Goal: Check status: Check status

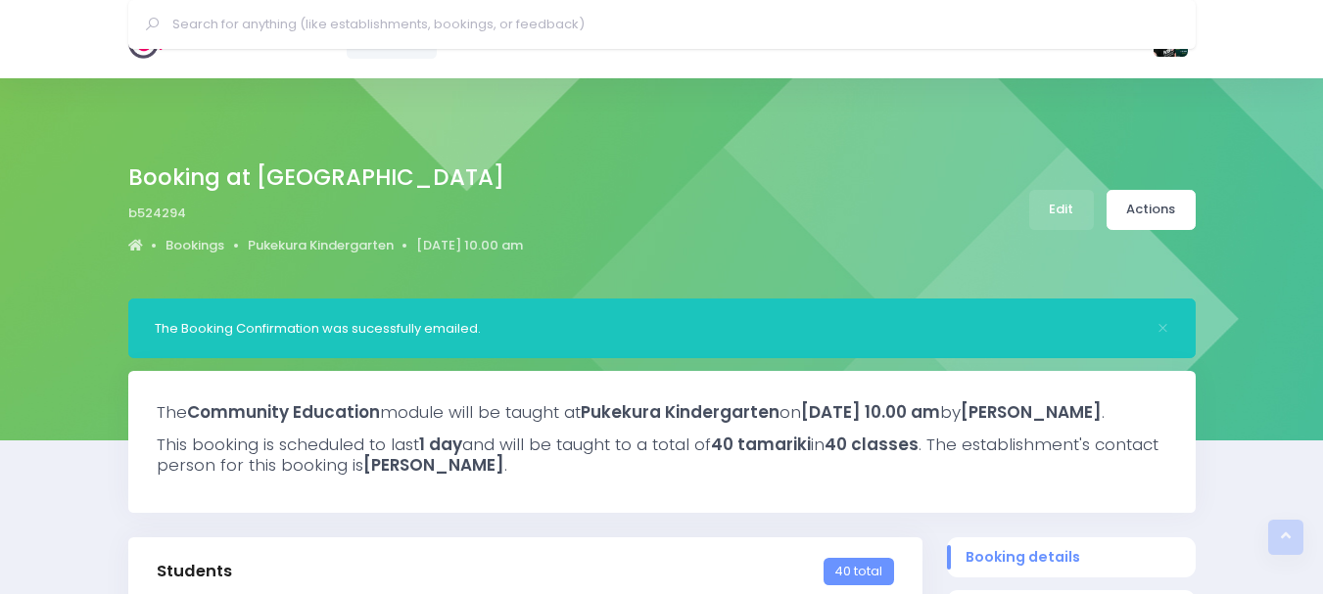
select select "5"
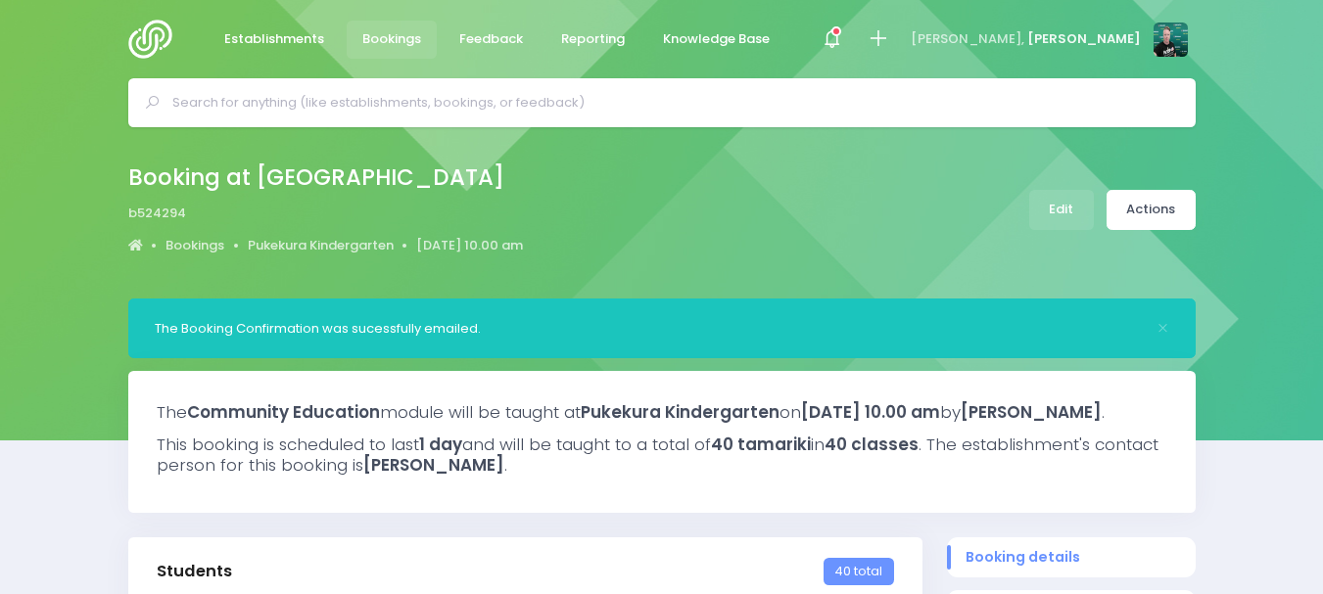
click at [140, 48] on img at bounding box center [156, 39] width 56 height 39
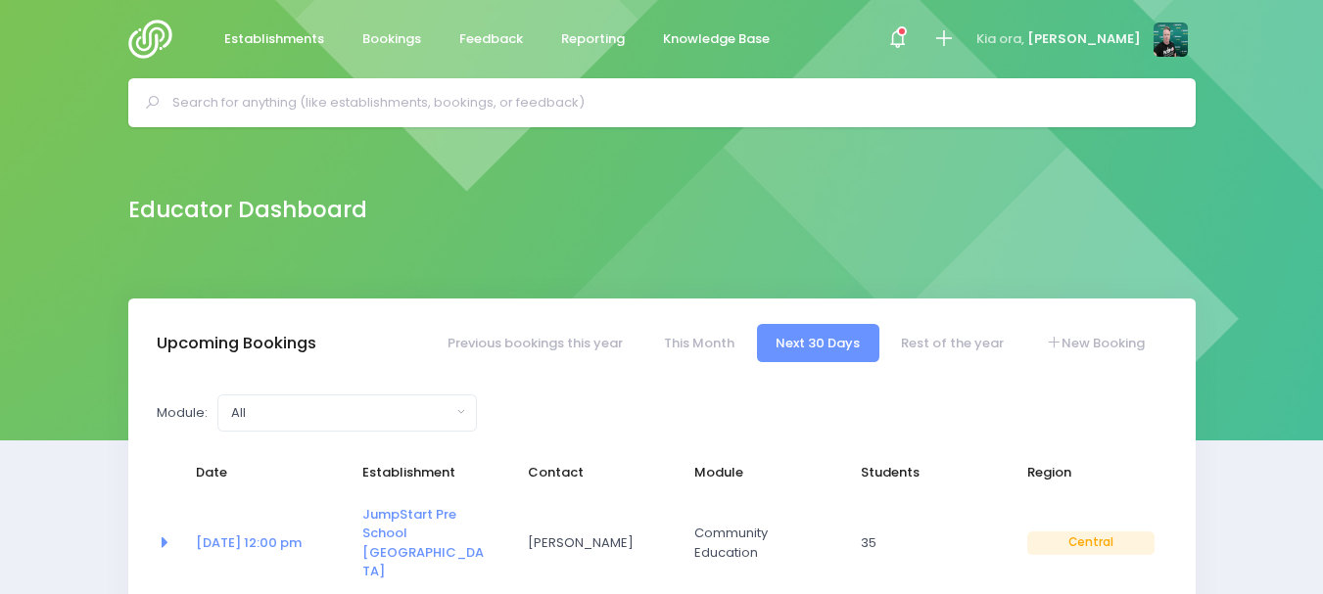
select select "5"
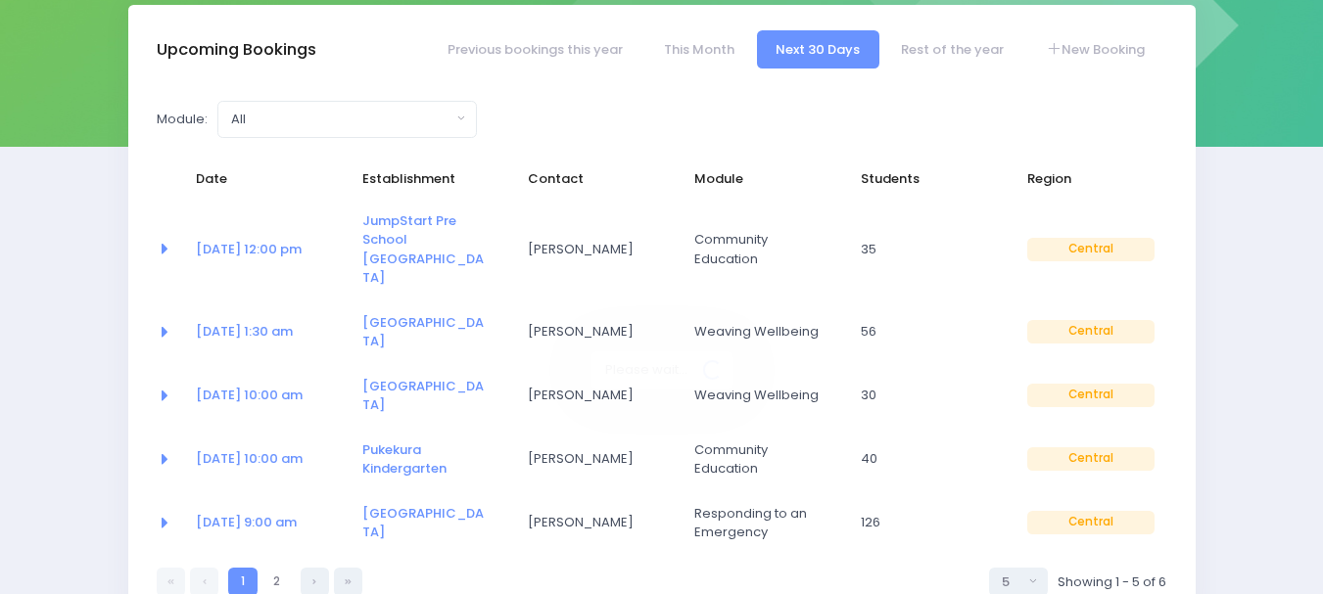
scroll to position [294, 0]
click at [568, 55] on link "Previous bookings this year" at bounding box center [534, 49] width 213 height 38
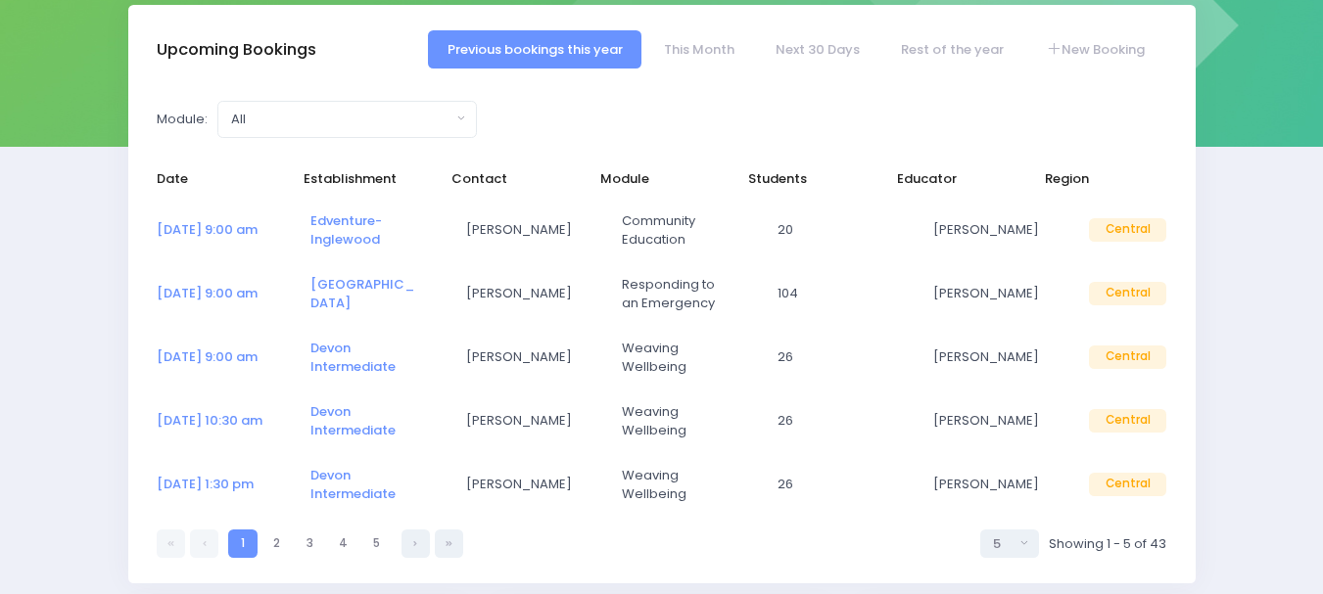
select select "5"
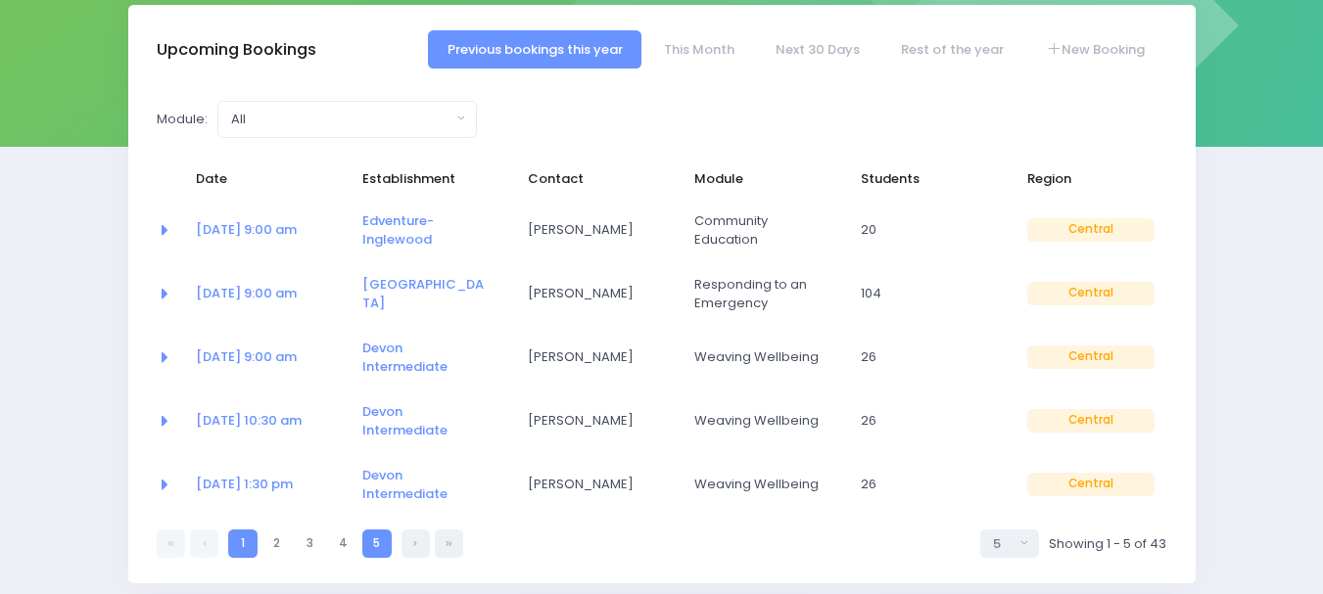
click at [379, 530] on link "5" at bounding box center [376, 544] width 28 height 28
select select "5"
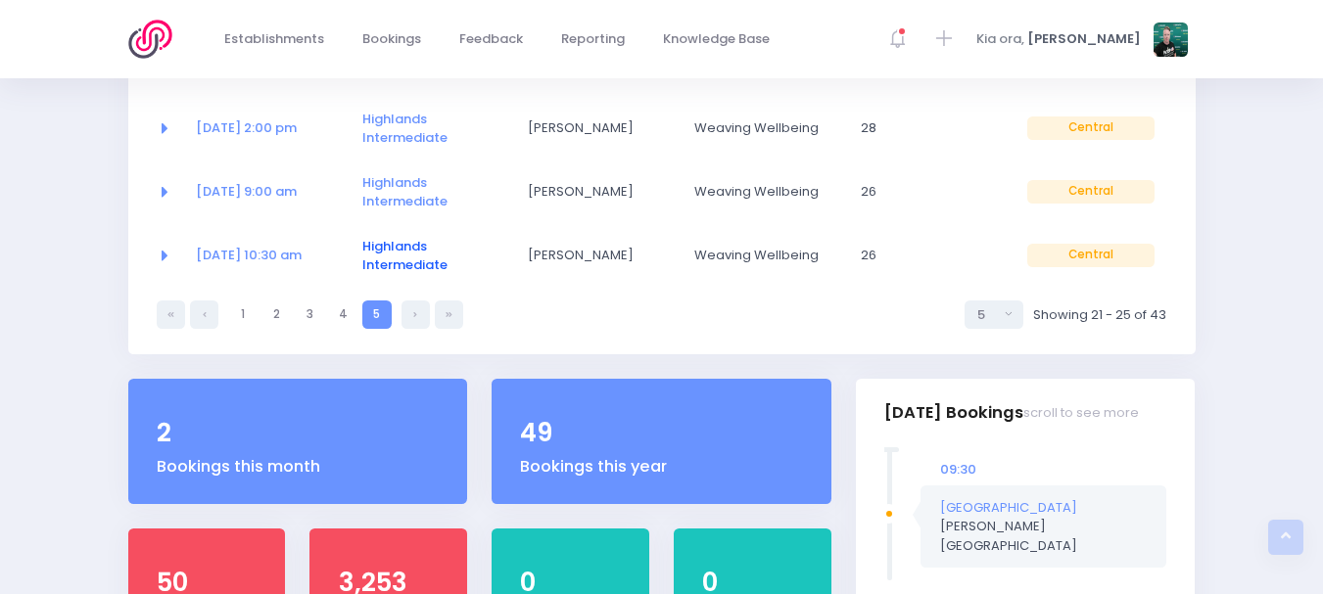
scroll to position [489, 0]
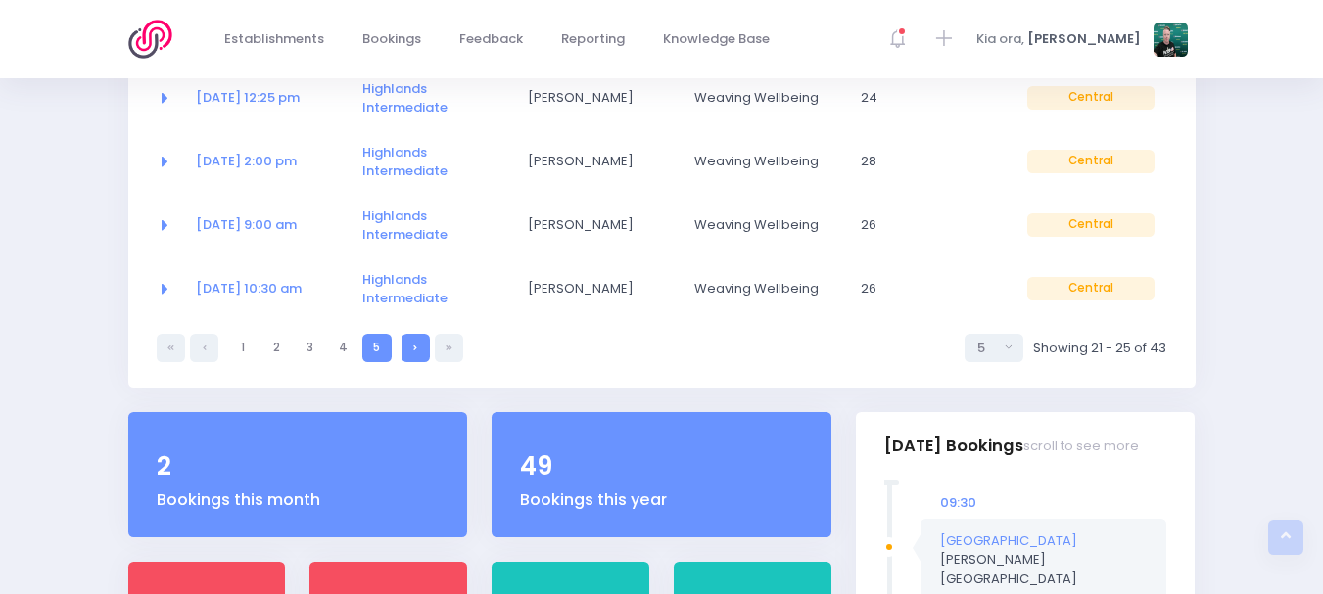
click at [422, 348] on link at bounding box center [415, 348] width 28 height 28
select select "5"
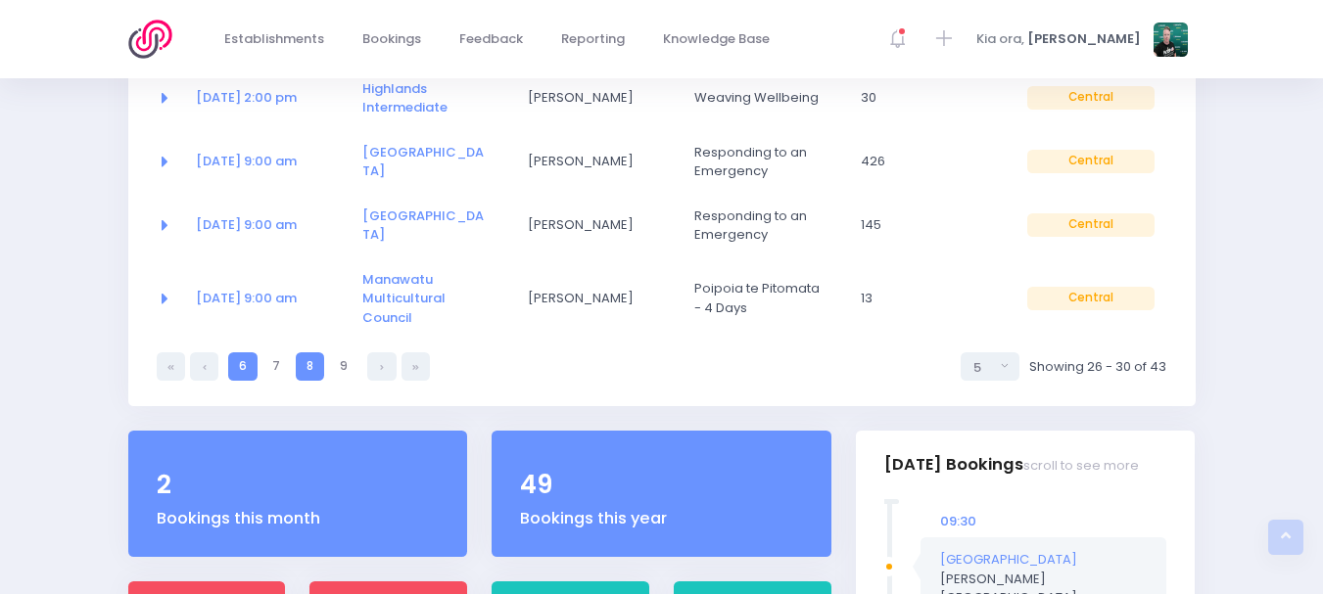
click at [321, 366] on link "8" at bounding box center [310, 366] width 28 height 28
select select "5"
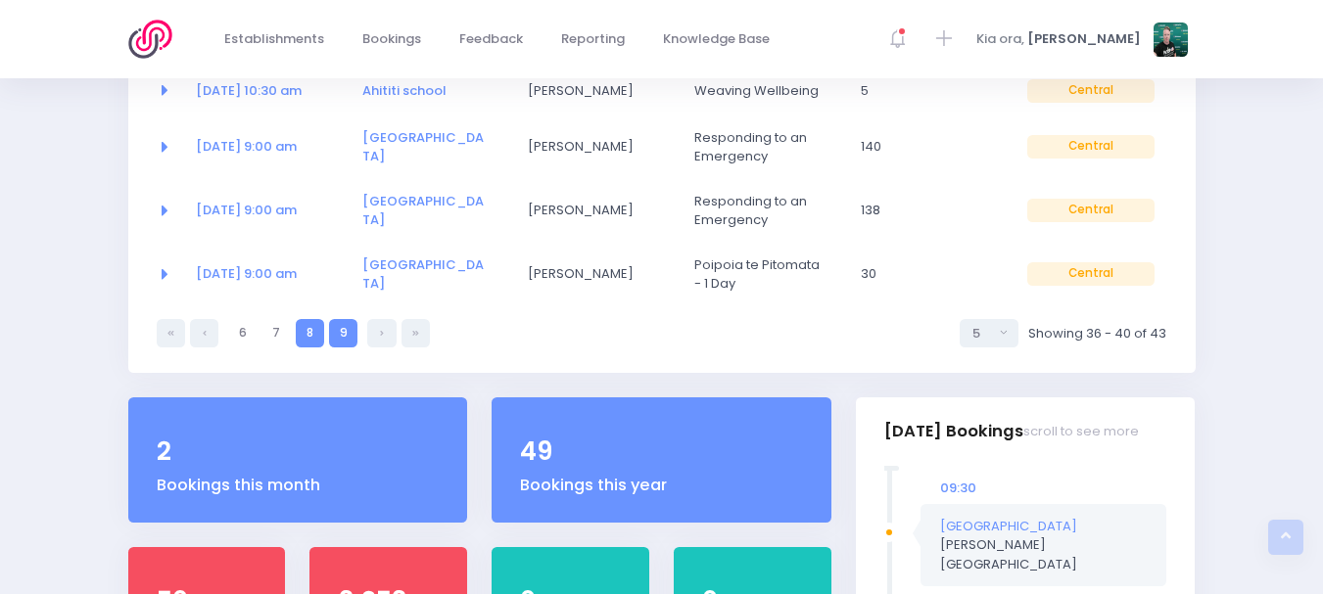
click at [334, 319] on link "9" at bounding box center [343, 333] width 28 height 28
select select "5"
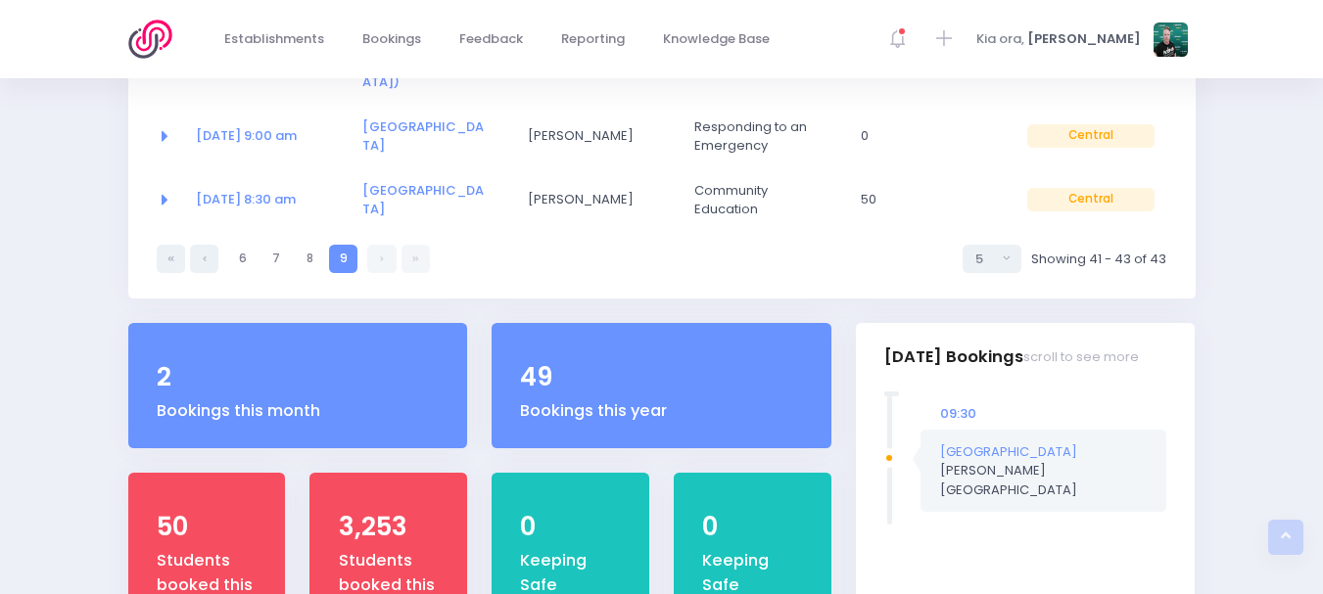
click at [372, 245] on link at bounding box center [381, 259] width 28 height 28
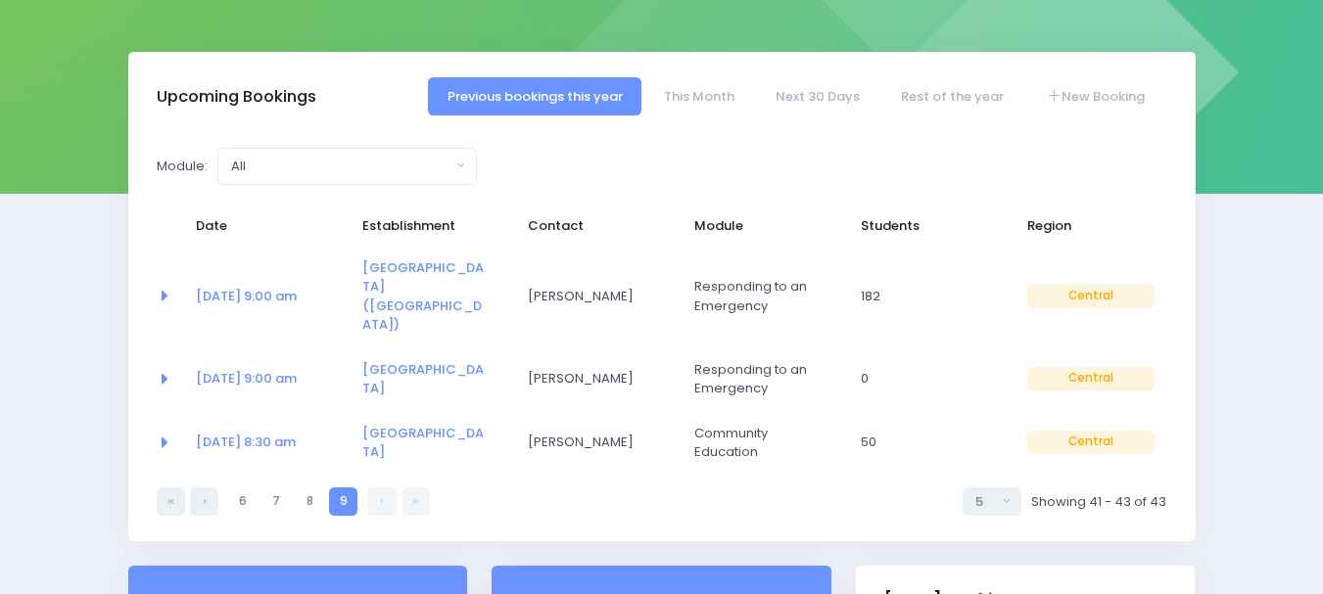
scroll to position [196, 0]
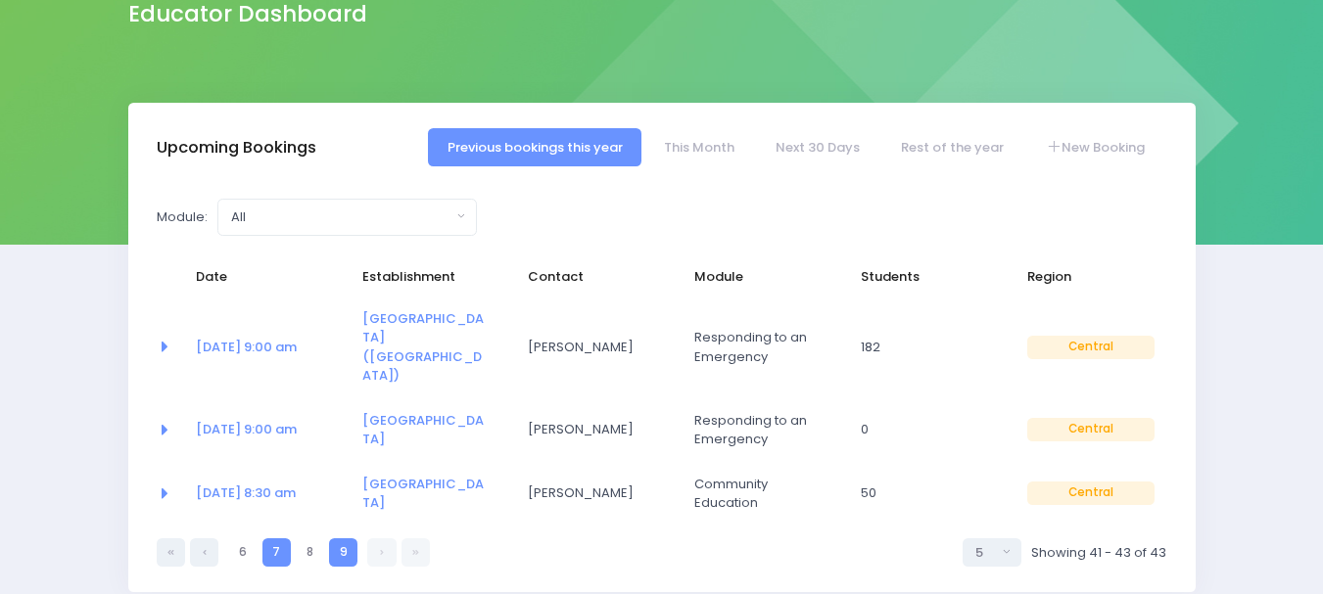
click at [279, 538] on link "7" at bounding box center [276, 552] width 28 height 28
select select "5"
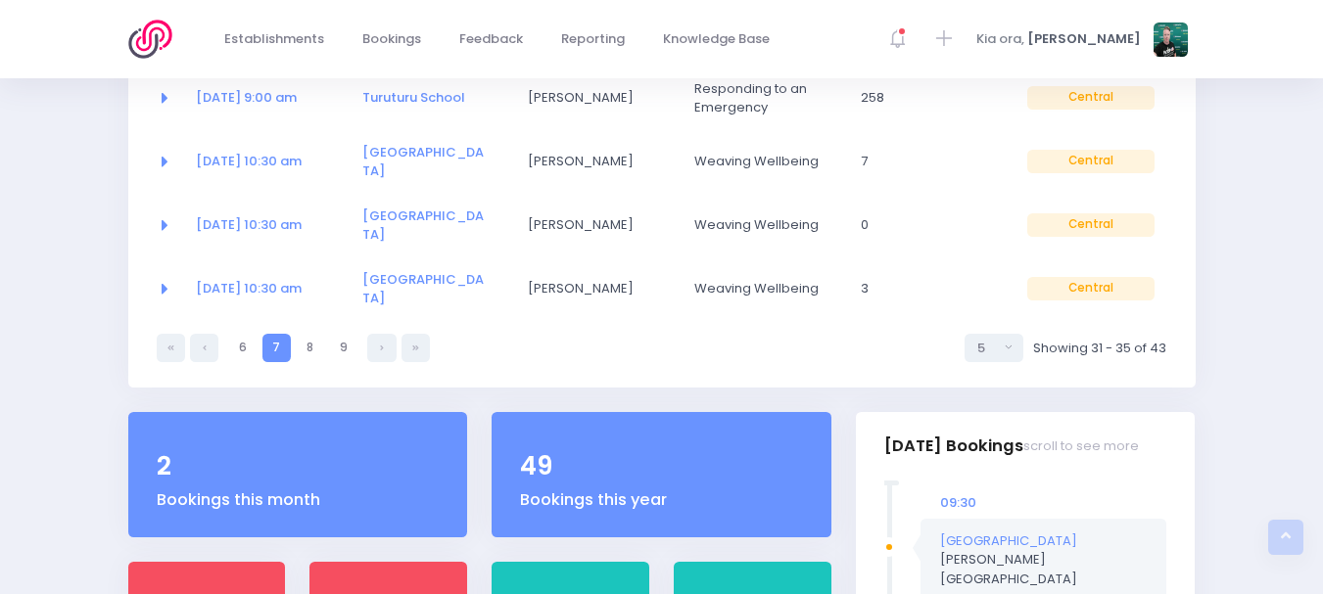
scroll to position [392, 0]
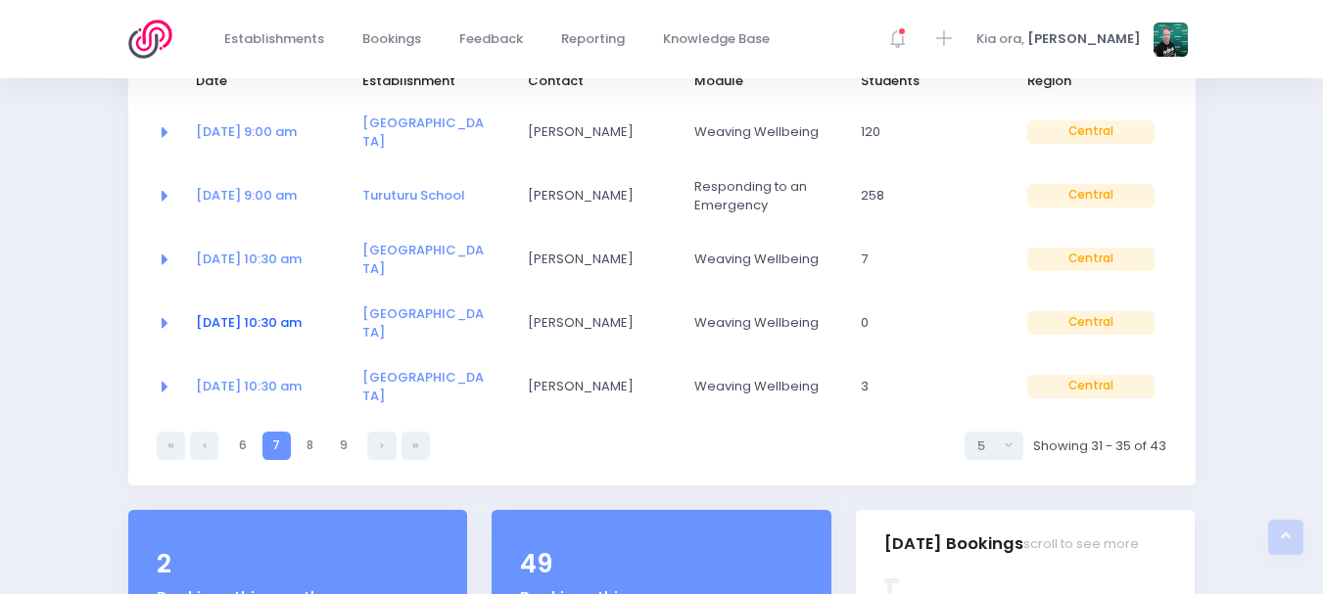
click at [265, 313] on link "17 Jul at 10:30 am" at bounding box center [249, 322] width 106 height 19
click at [327, 432] on ul "7 6 7 8 9" at bounding box center [293, 446] width 273 height 28
click at [314, 432] on link "8" at bounding box center [310, 446] width 28 height 28
select select "5"
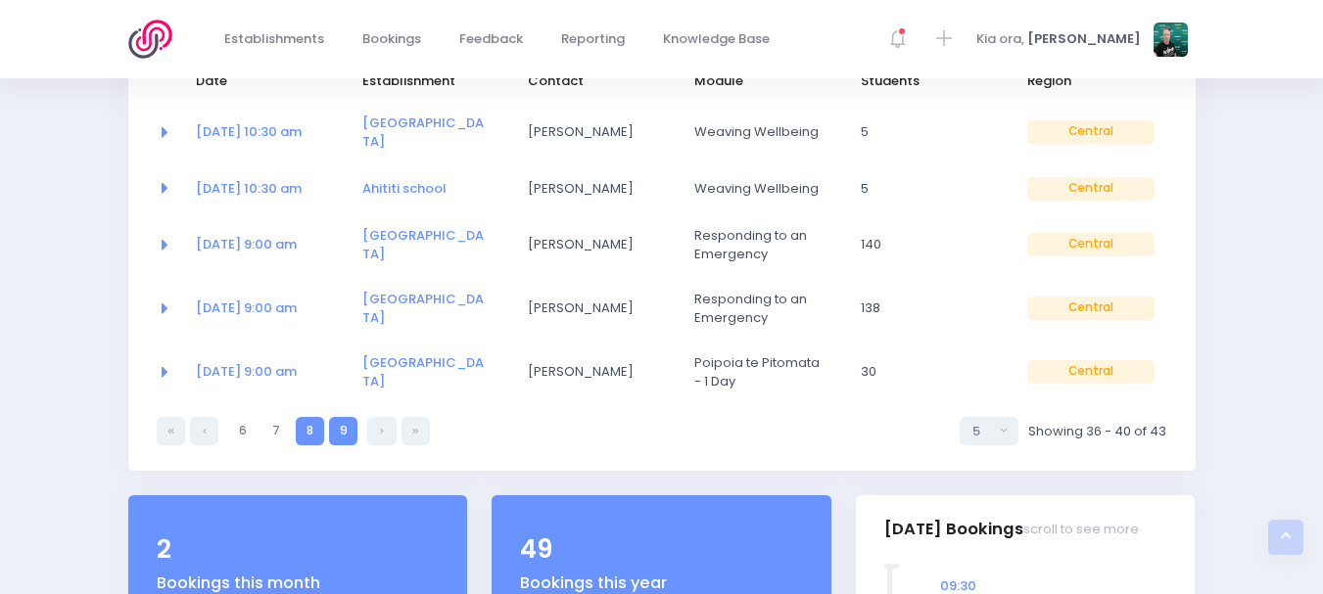
click at [338, 417] on link "9" at bounding box center [343, 431] width 28 height 28
select select "5"
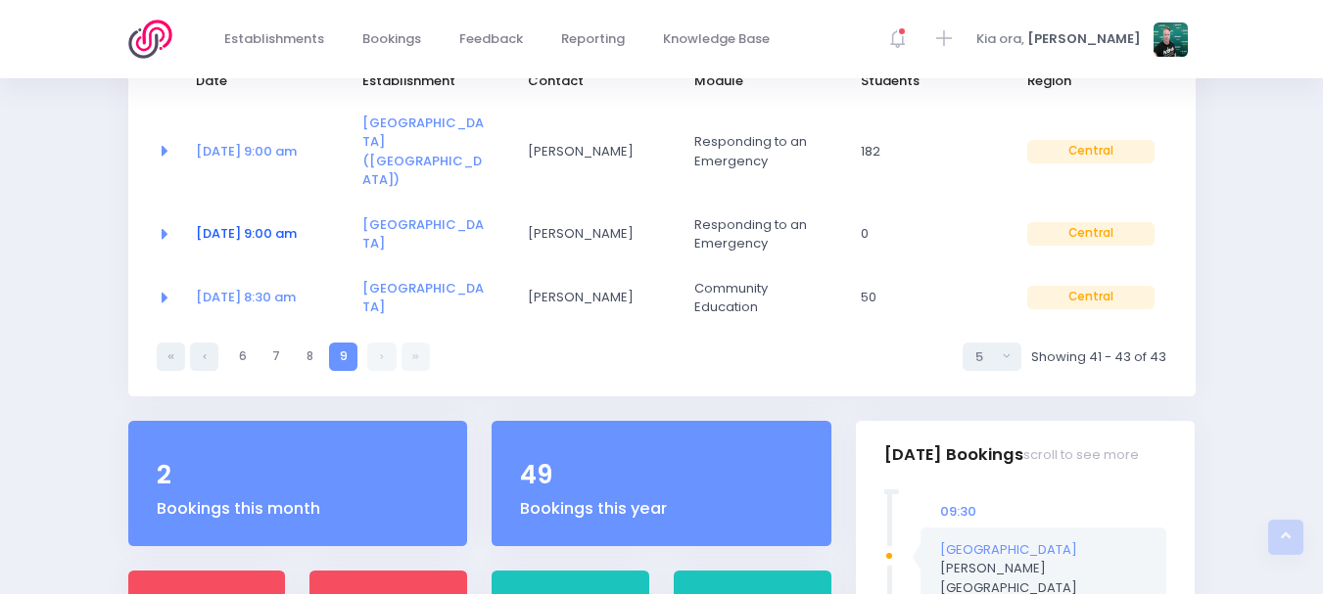
click at [235, 224] on link "02 Sep at 9:00 am" at bounding box center [246, 233] width 101 height 19
click at [246, 343] on link "6" at bounding box center [242, 357] width 28 height 28
select select "5"
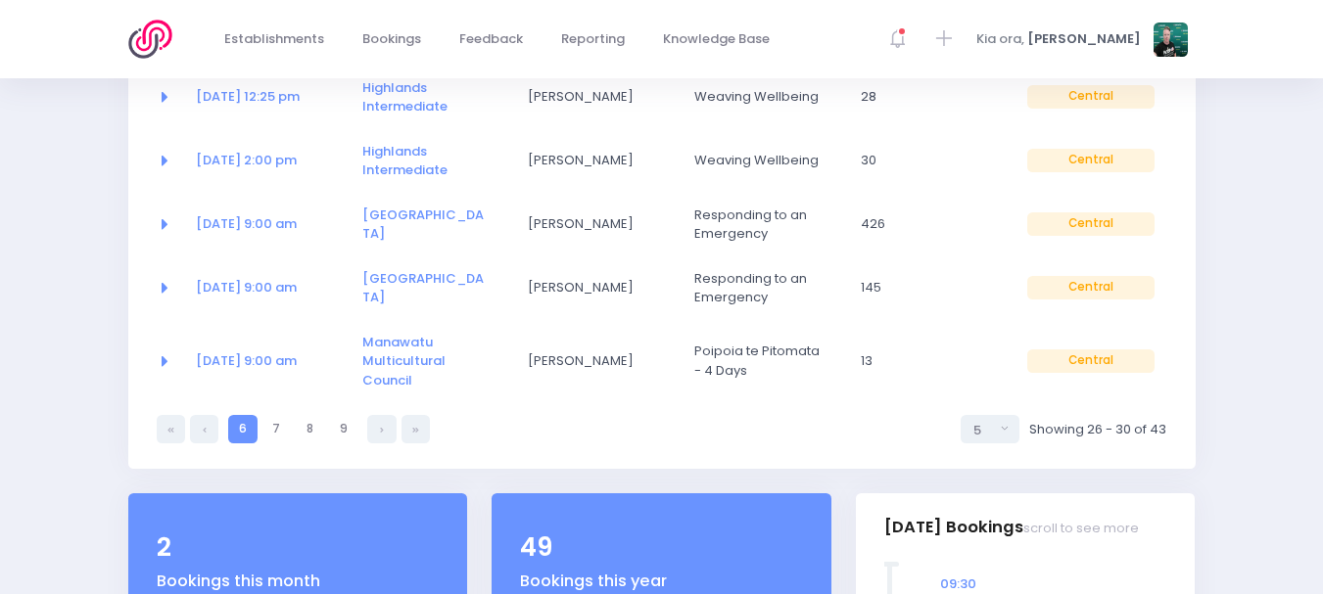
scroll to position [489, 0]
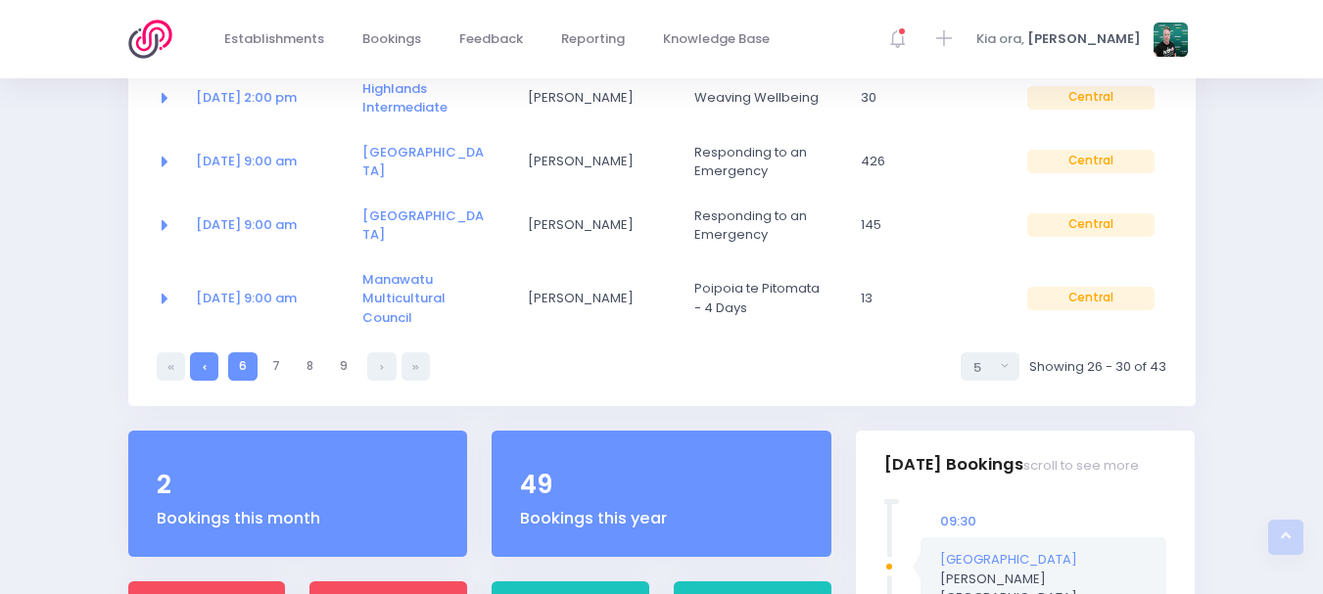
click at [210, 362] on link at bounding box center [204, 366] width 28 height 28
select select "5"
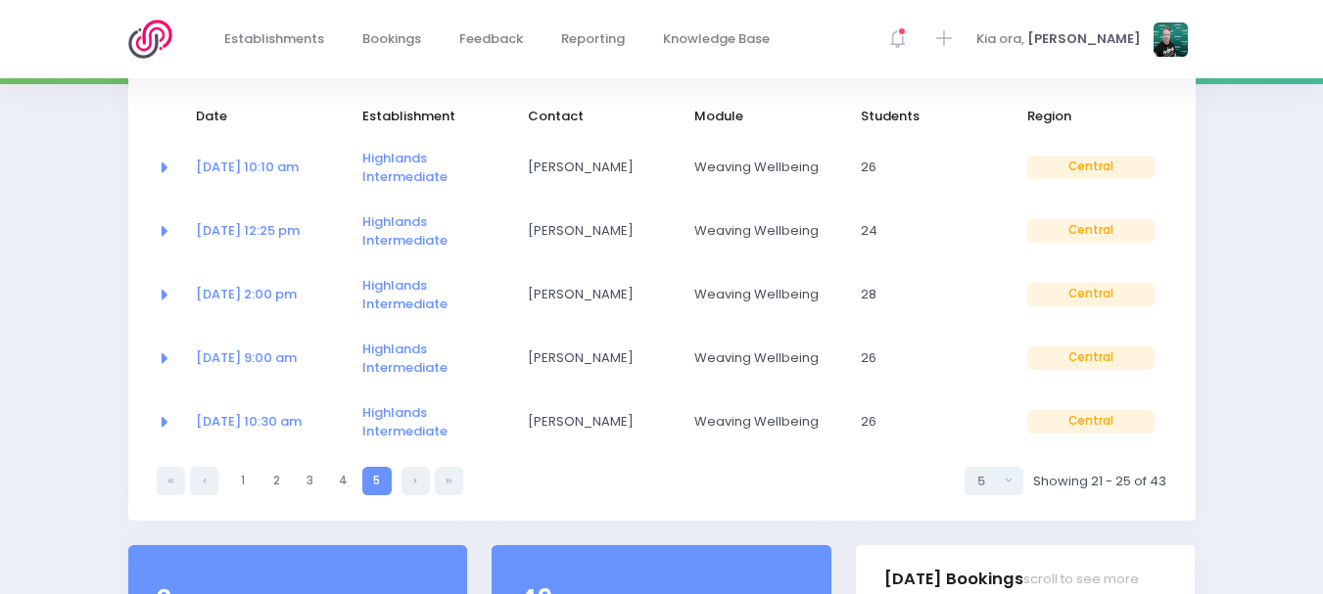
scroll to position [392, 0]
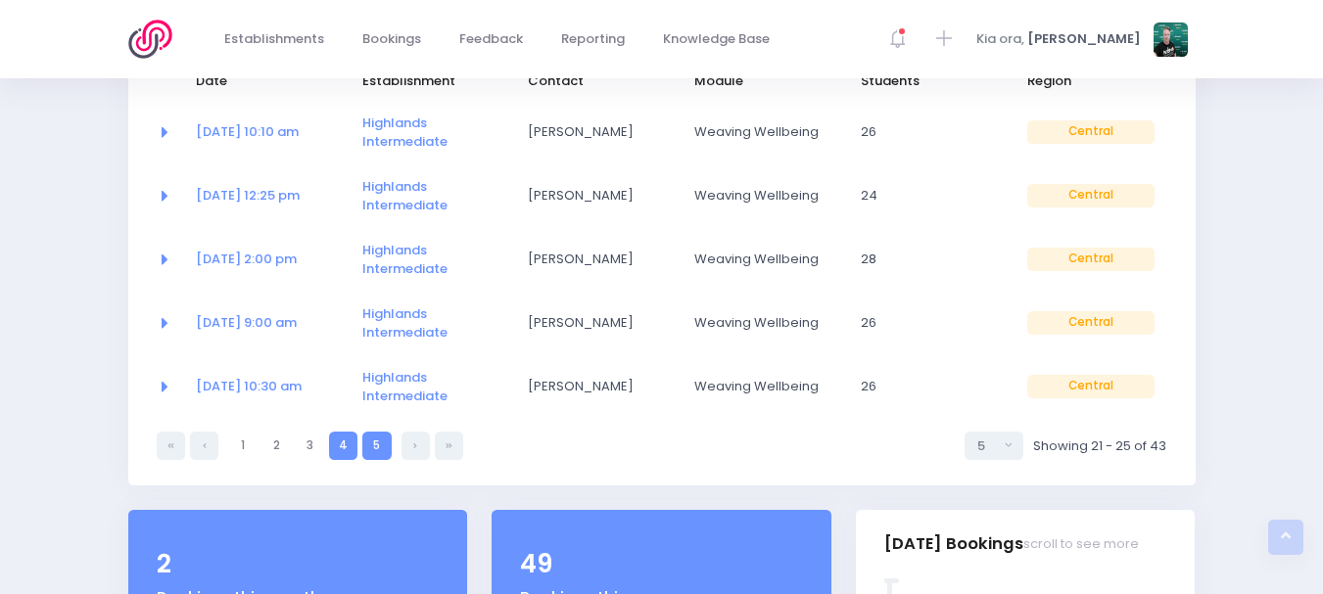
click at [348, 443] on link "4" at bounding box center [343, 446] width 28 height 28
select select "5"
click at [320, 442] on link "3" at bounding box center [310, 446] width 28 height 28
select select "5"
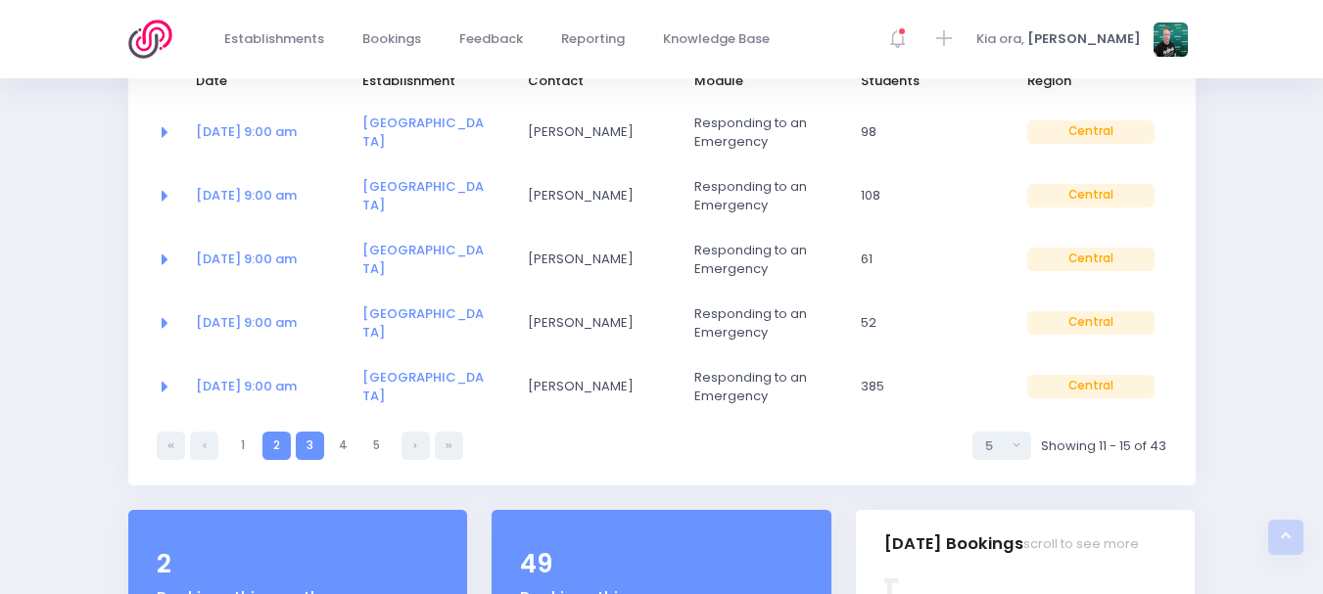
click at [274, 442] on link "2" at bounding box center [276, 446] width 28 height 28
select select "5"
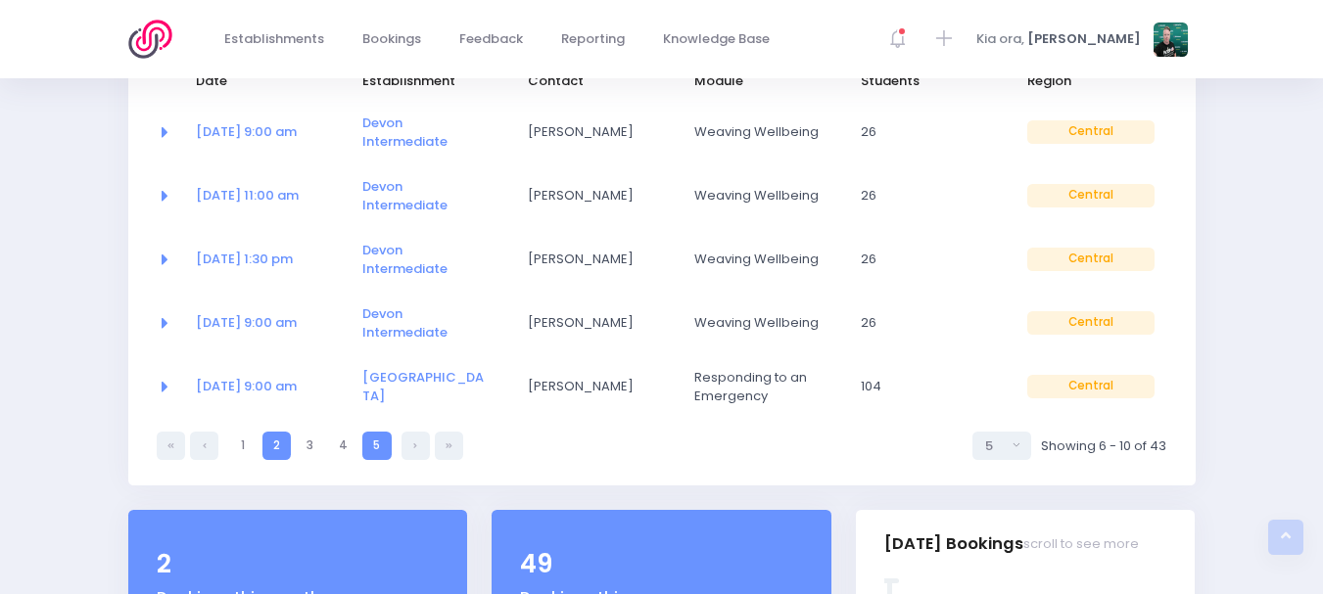
click at [382, 432] on link "5" at bounding box center [376, 446] width 28 height 28
select select "5"
click at [413, 452] on link at bounding box center [415, 446] width 28 height 28
select select "5"
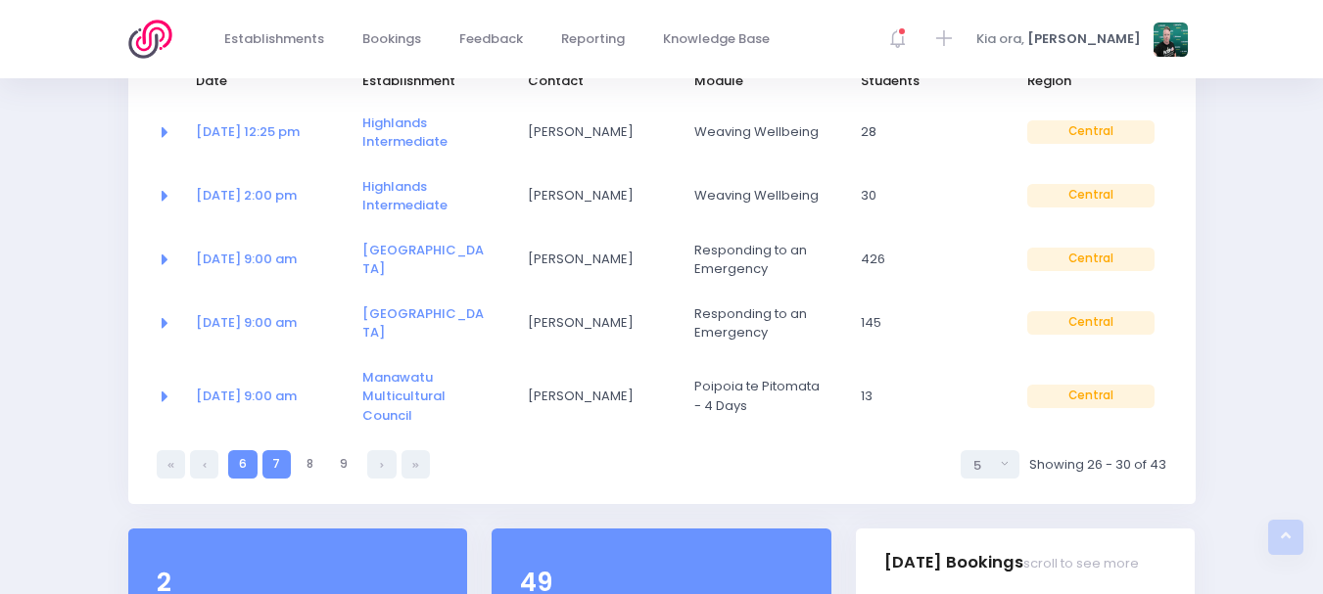
click at [280, 456] on link "7" at bounding box center [276, 464] width 28 height 28
select select "5"
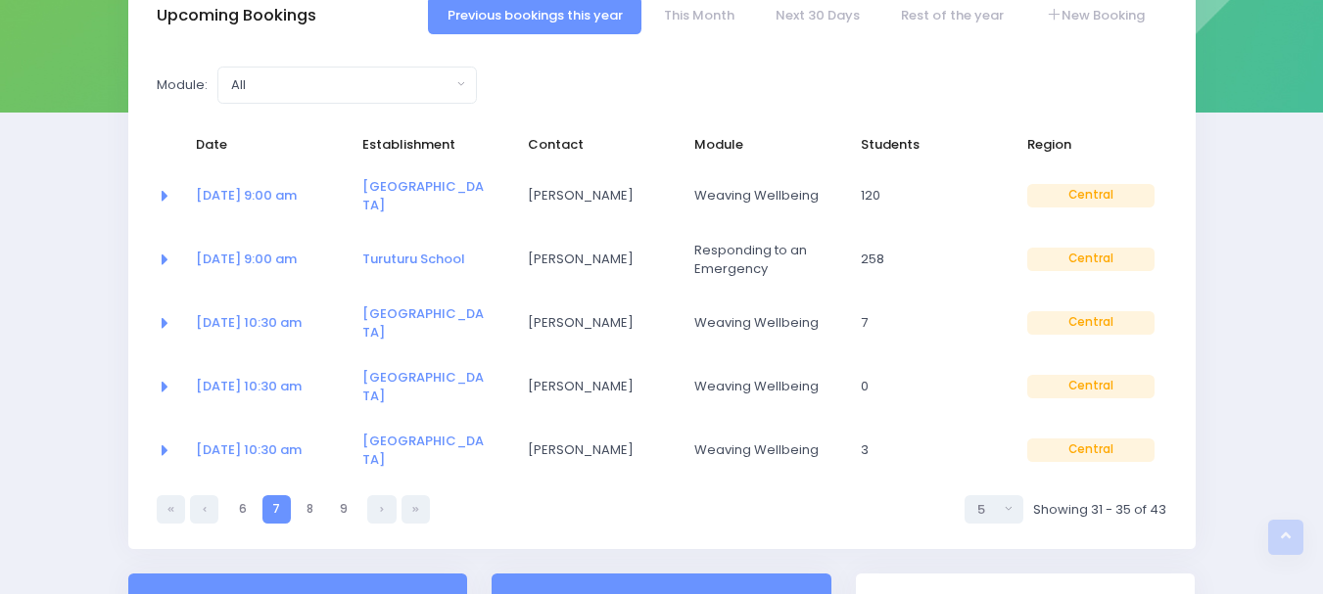
scroll to position [294, 0]
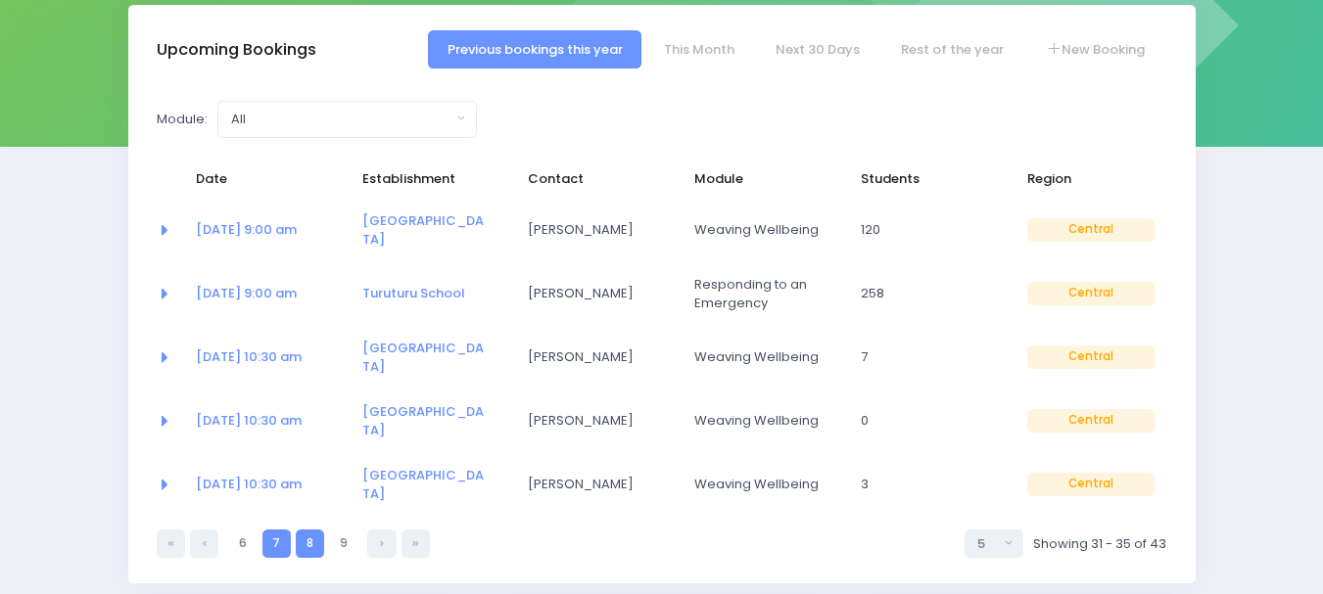
click at [312, 530] on link "8" at bounding box center [310, 544] width 28 height 28
select select "5"
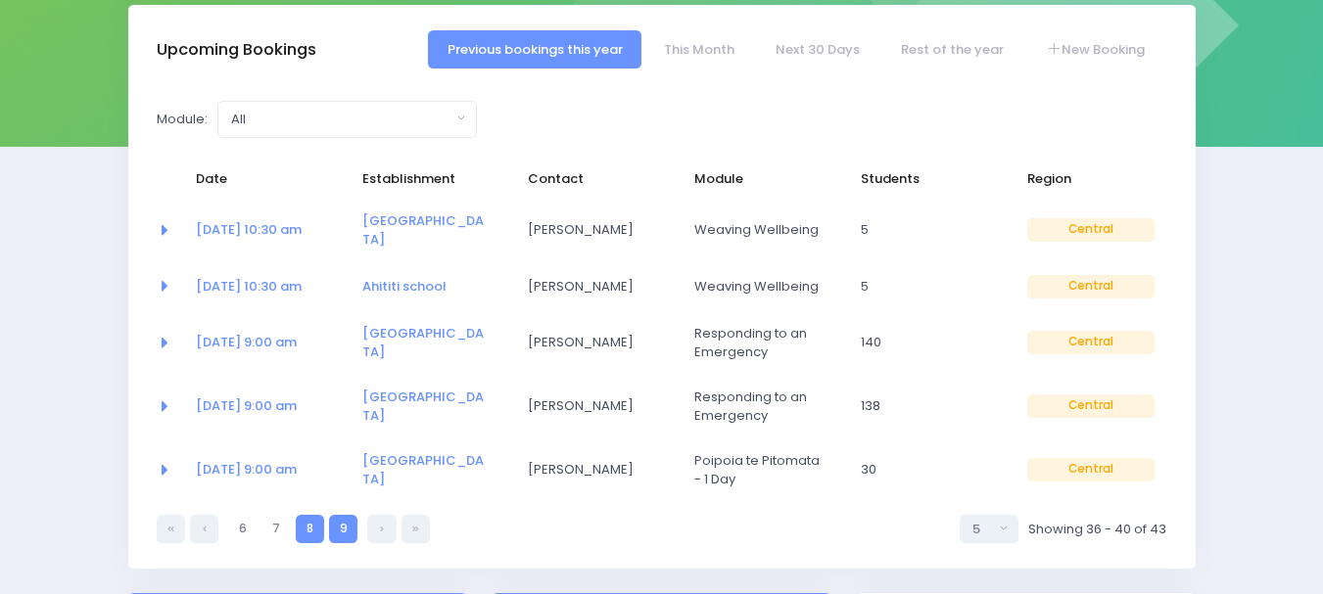
click at [350, 515] on link "9" at bounding box center [343, 529] width 28 height 28
select select "5"
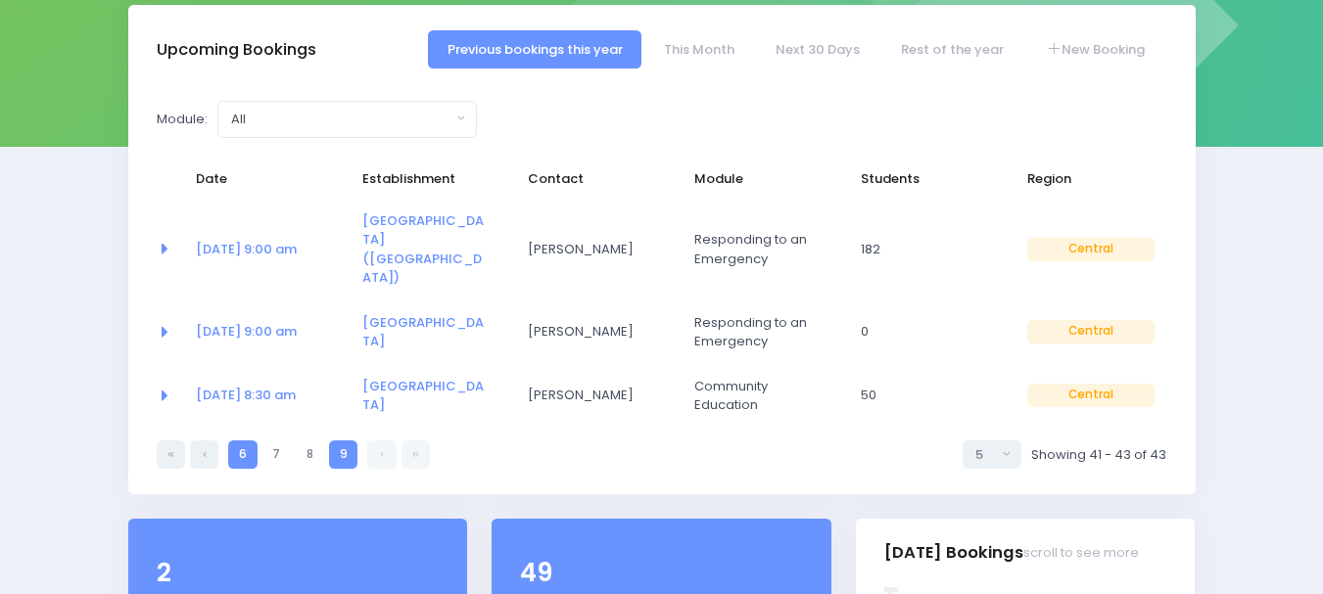
click at [254, 441] on link "6" at bounding box center [242, 455] width 28 height 28
select select "5"
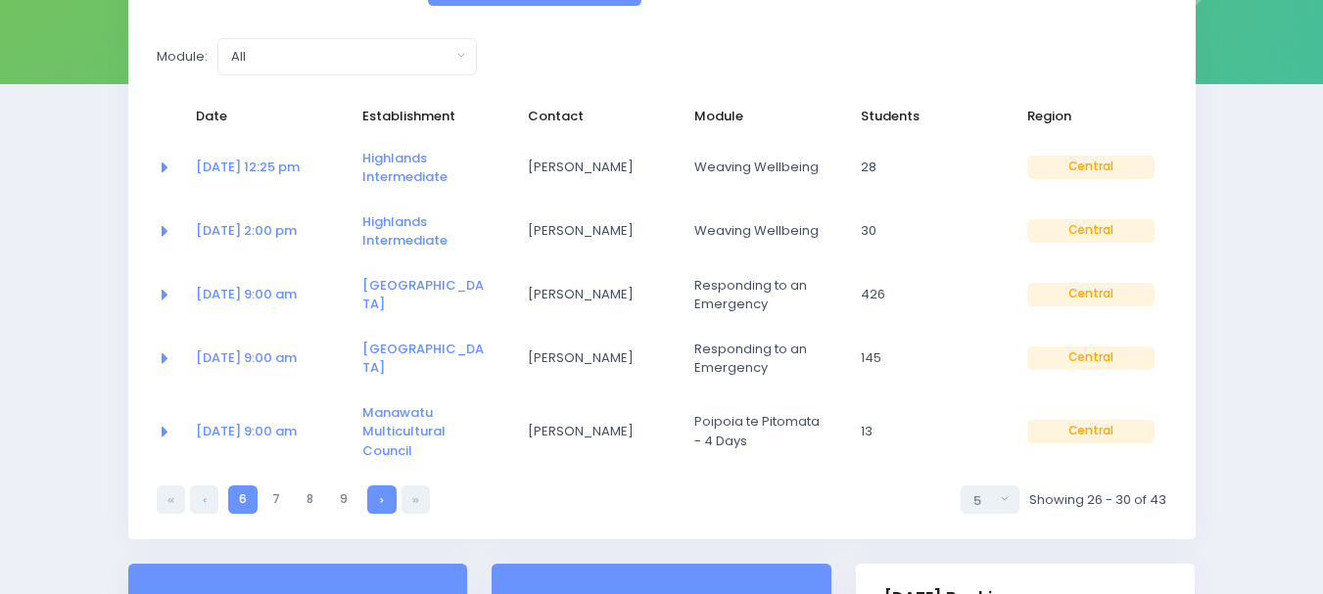
scroll to position [392, 0]
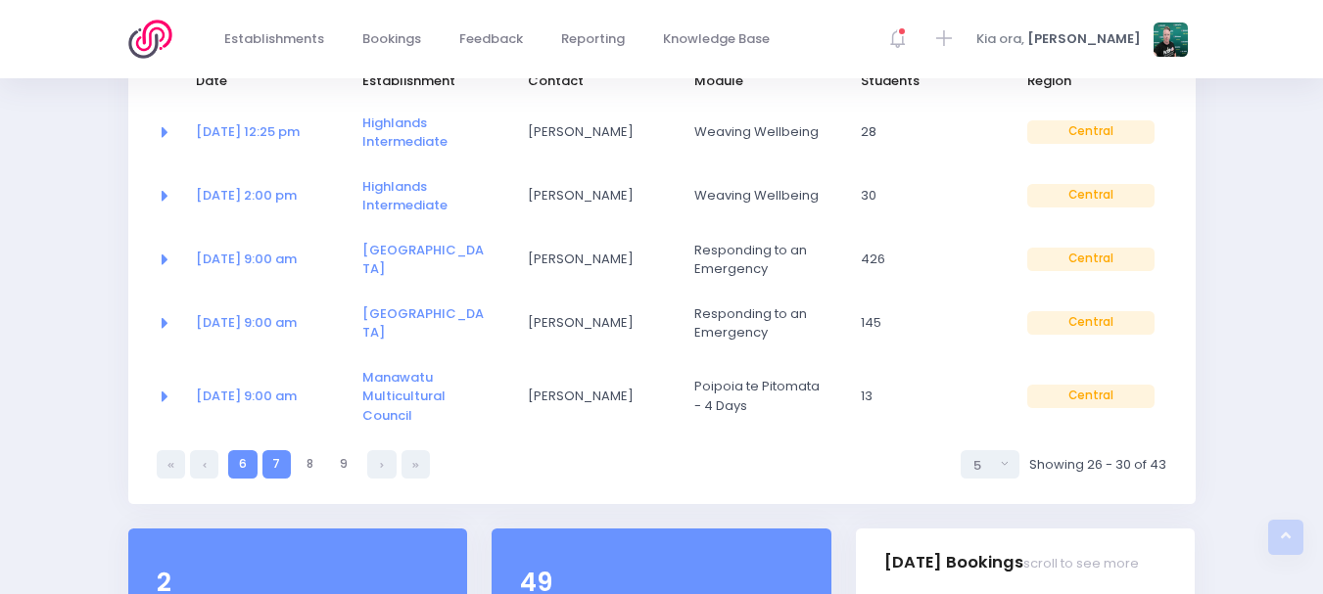
click at [285, 464] on link "7" at bounding box center [276, 464] width 28 height 28
select select "5"
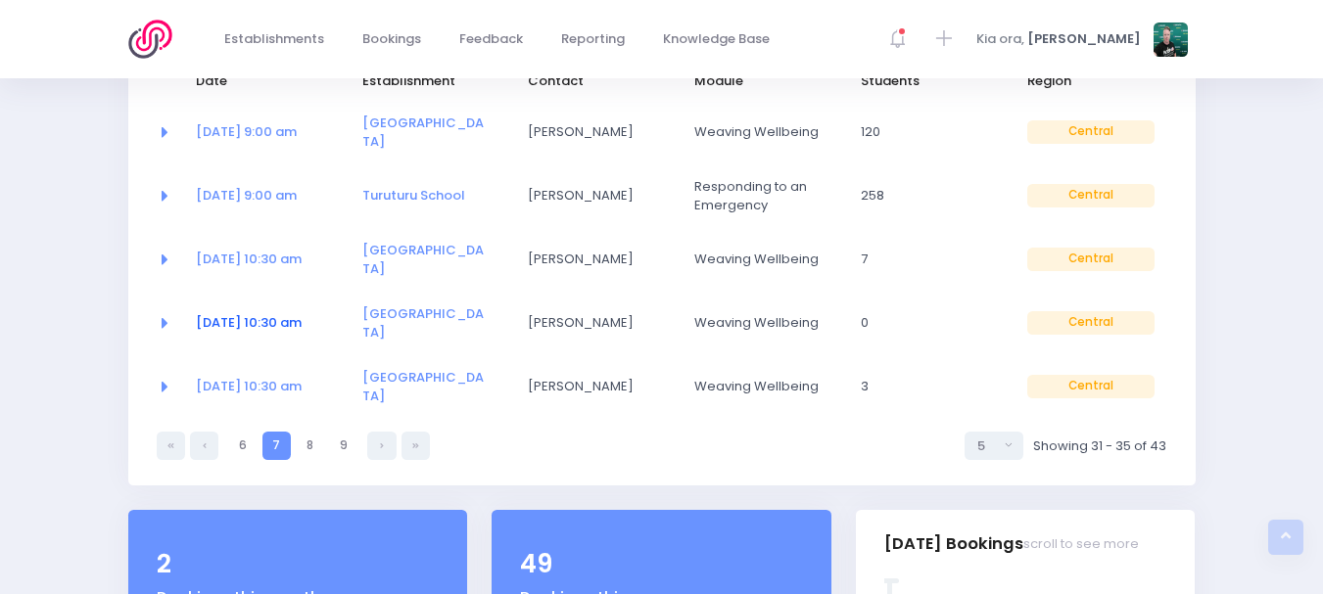
click at [257, 313] on link "17 Jul at 10:30 am" at bounding box center [249, 322] width 106 height 19
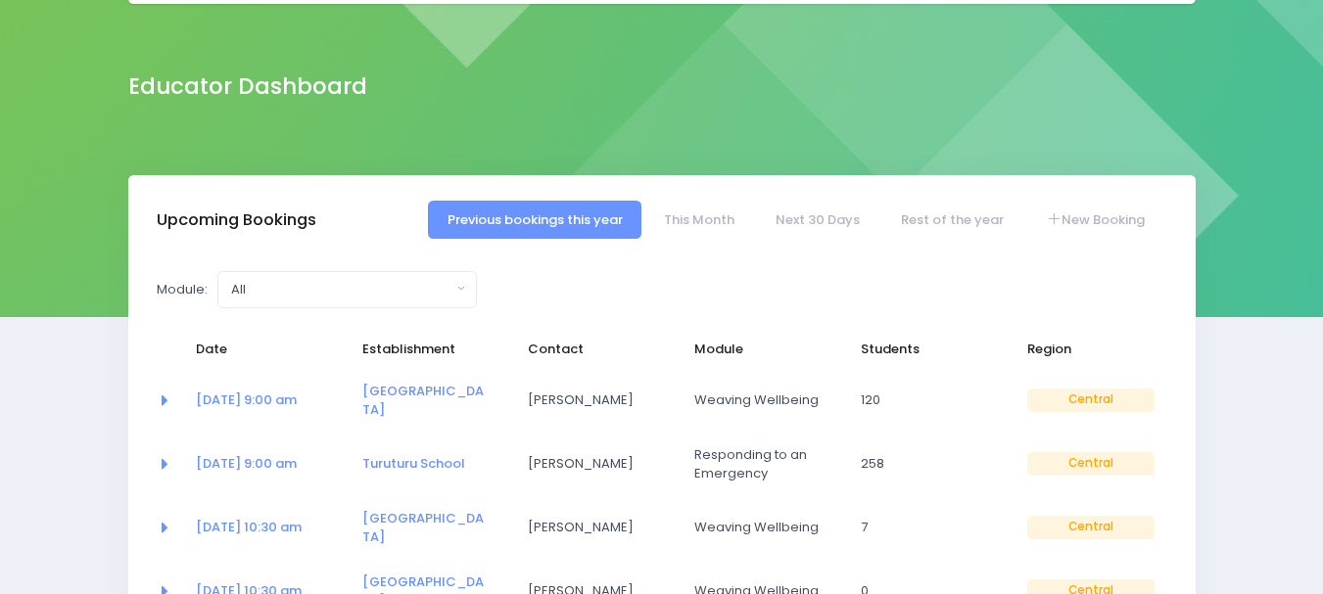
scroll to position [98, 0]
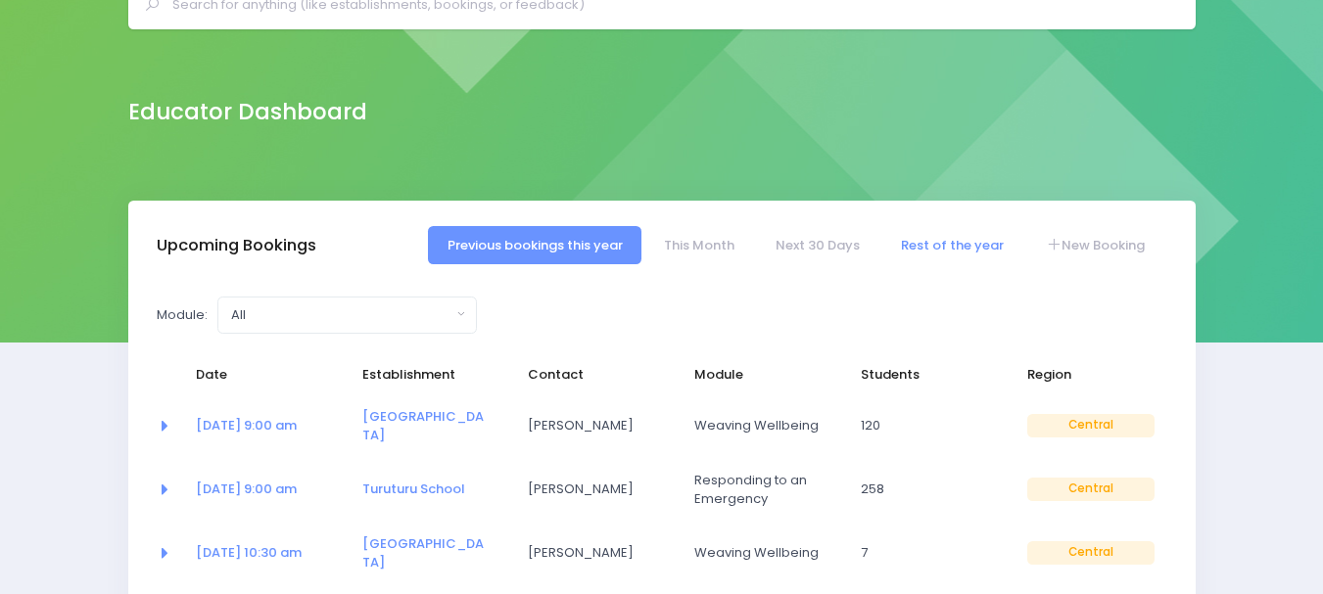
click at [952, 254] on link "Rest of the year" at bounding box center [952, 245] width 141 height 38
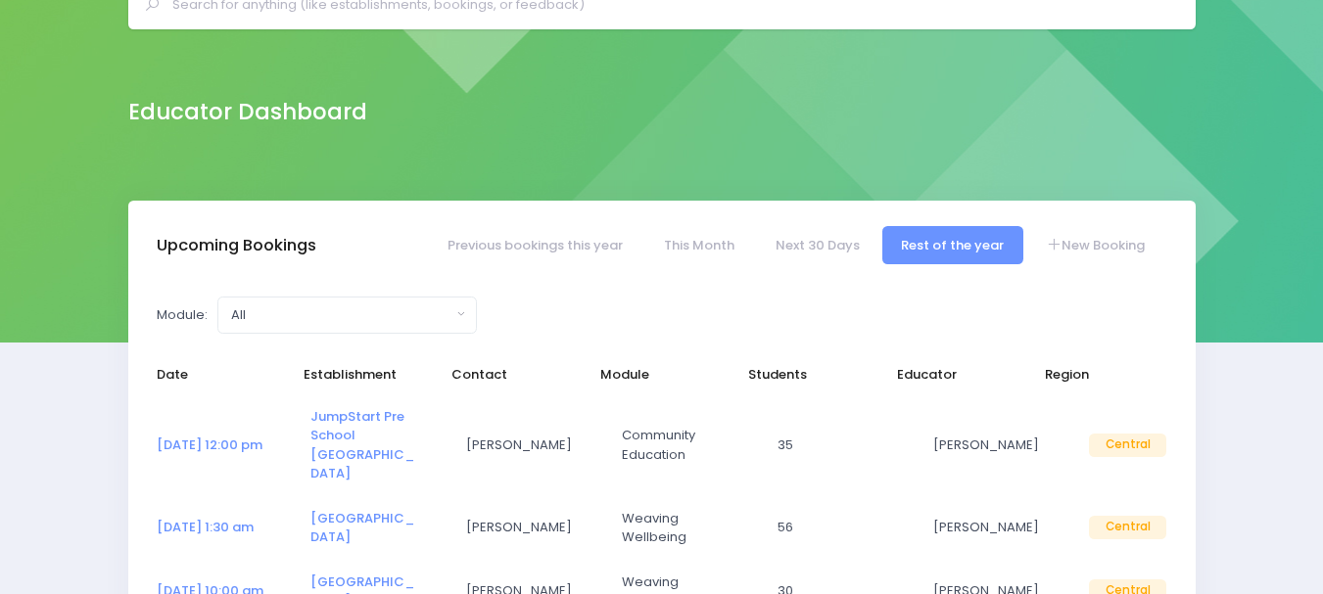
select select "5"
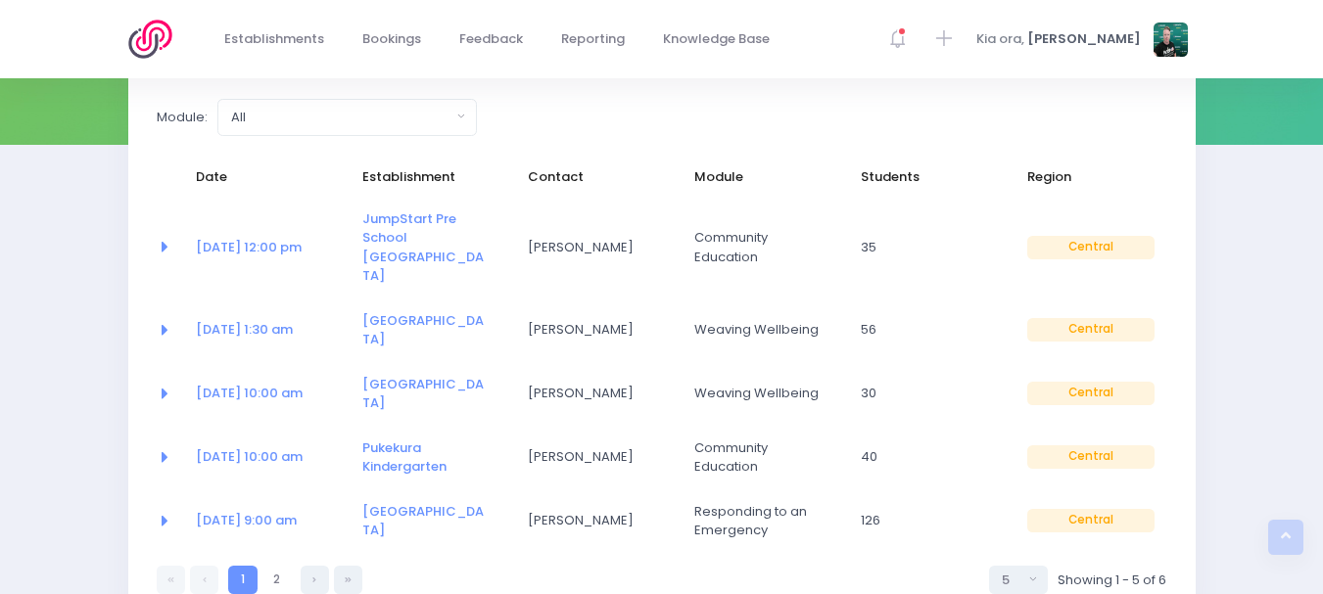
scroll to position [294, 0]
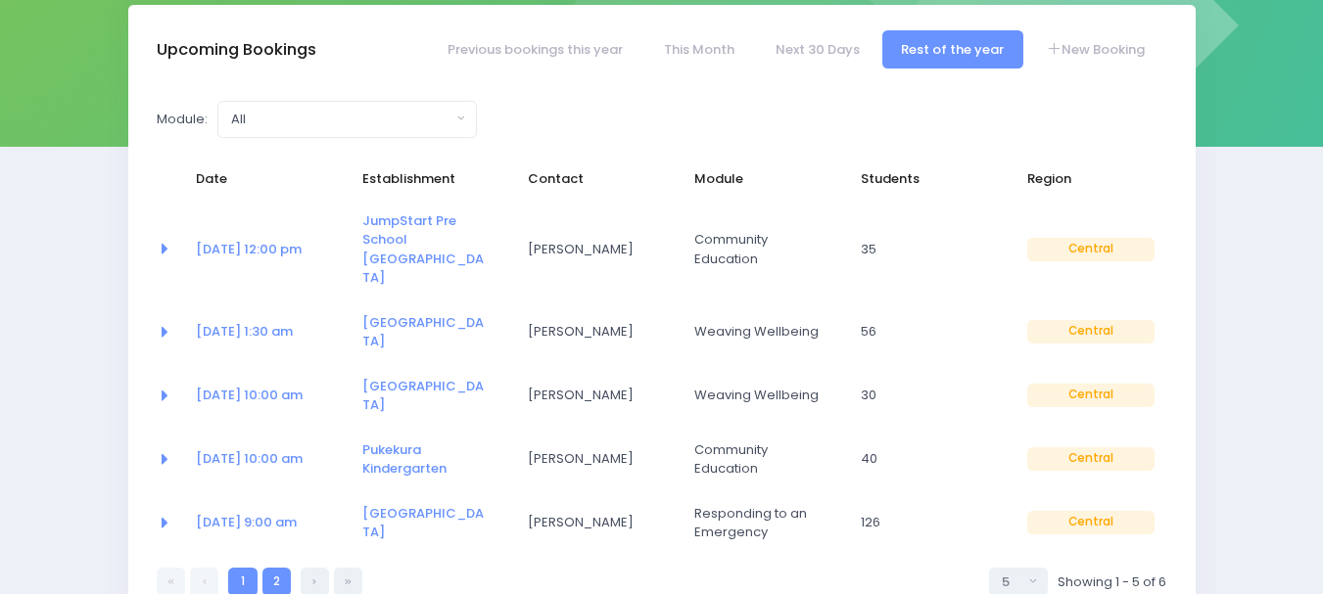
click at [264, 568] on link "2" at bounding box center [276, 582] width 28 height 28
select select "5"
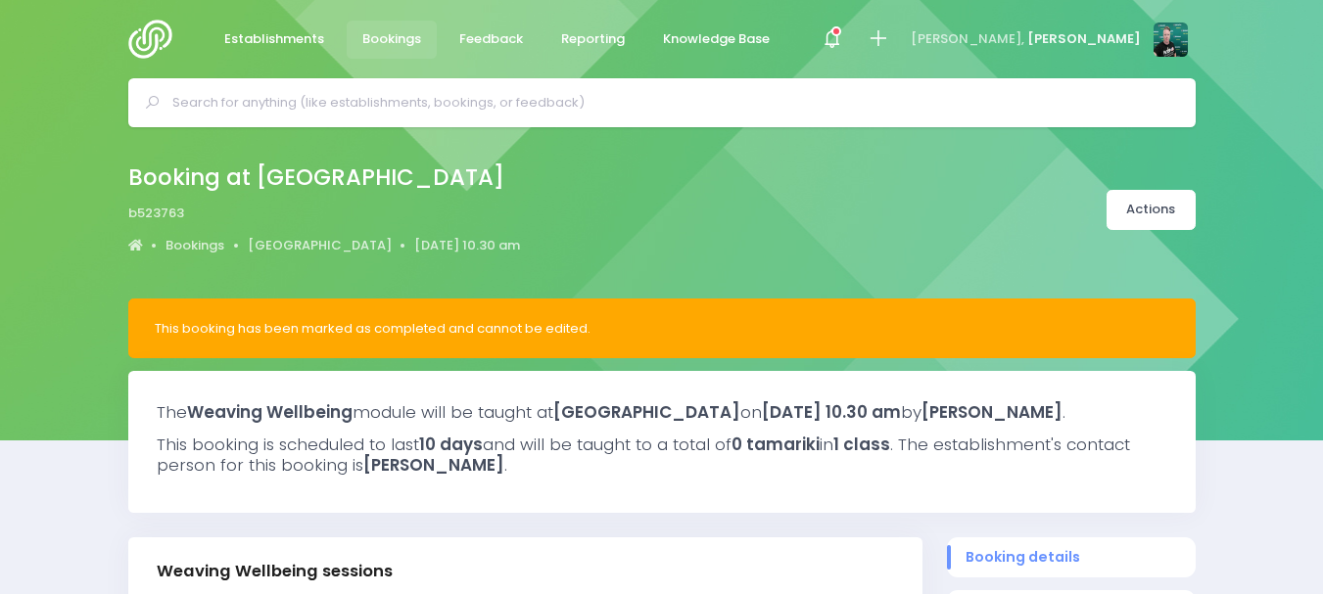
select select "5"
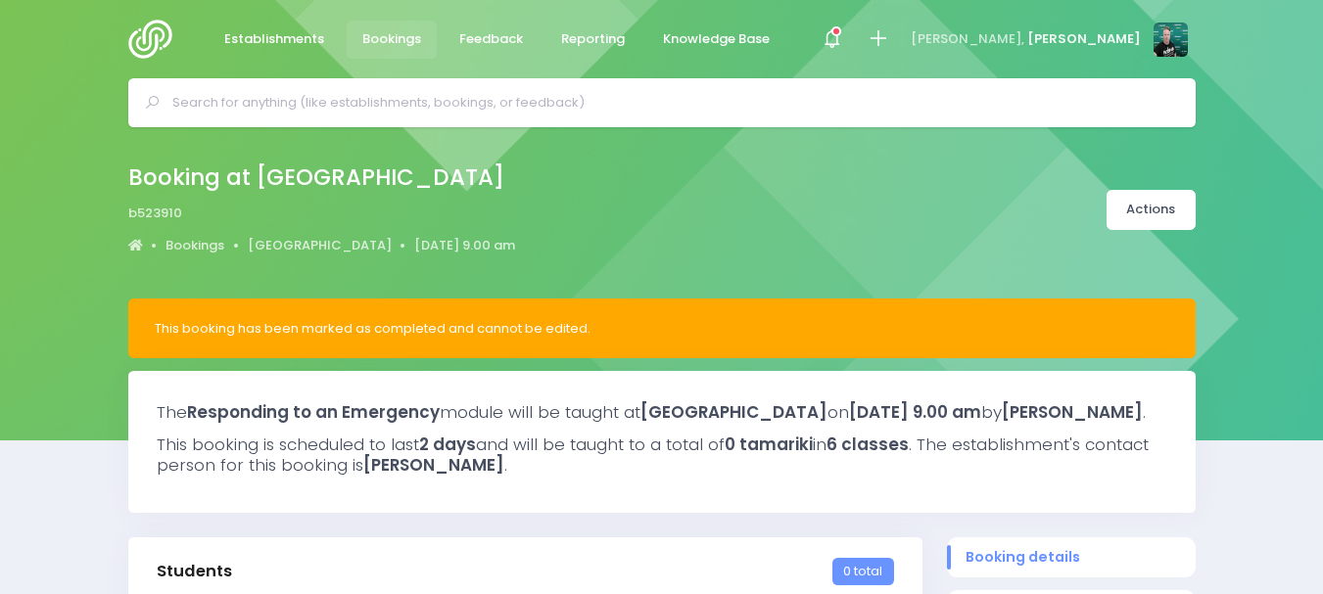
select select "5"
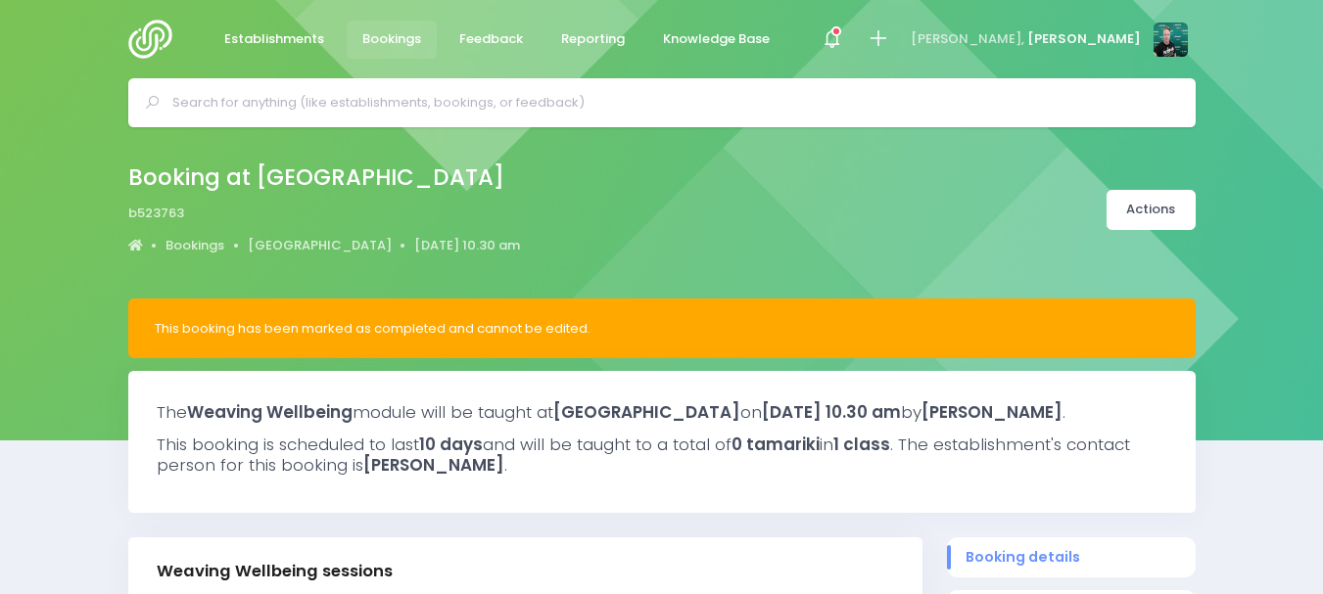
select select "5"
click at [1161, 213] on link "Actions" at bounding box center [1150, 210] width 89 height 40
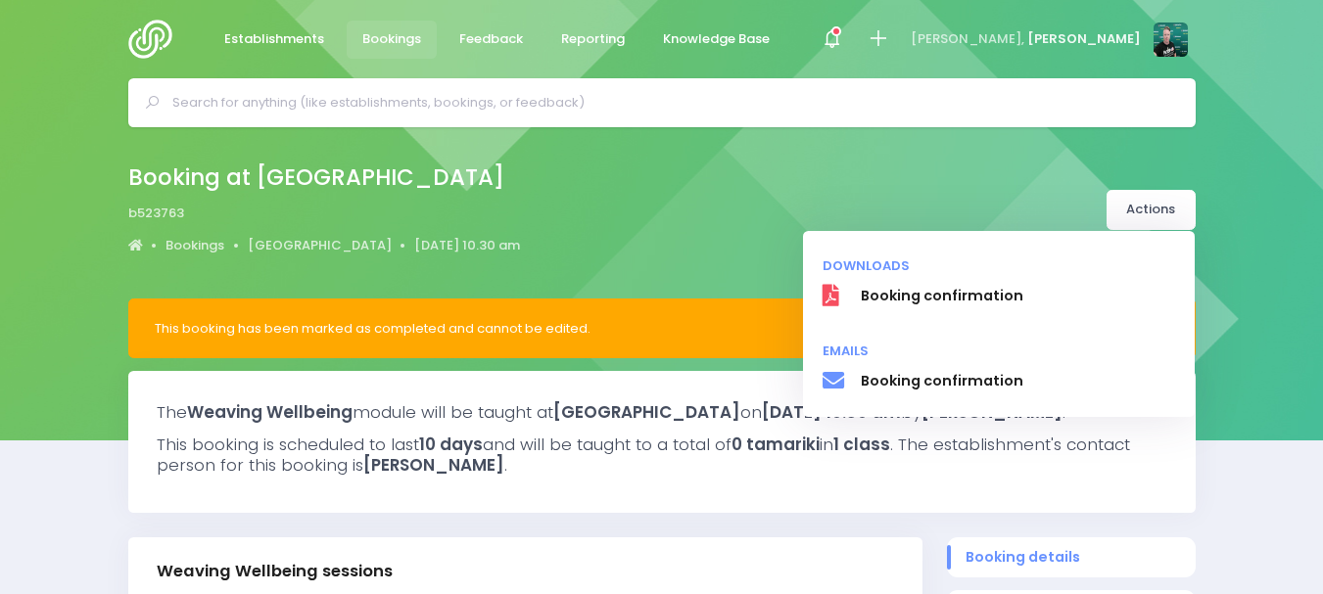
click at [842, 190] on div "Booking at [GEOGRAPHIC_DATA] b523763 Bookings [GEOGRAPHIC_DATA] [DATE] 10.30 am" at bounding box center [662, 210] width 1116 height 103
